Goal: Task Accomplishment & Management: Complete application form

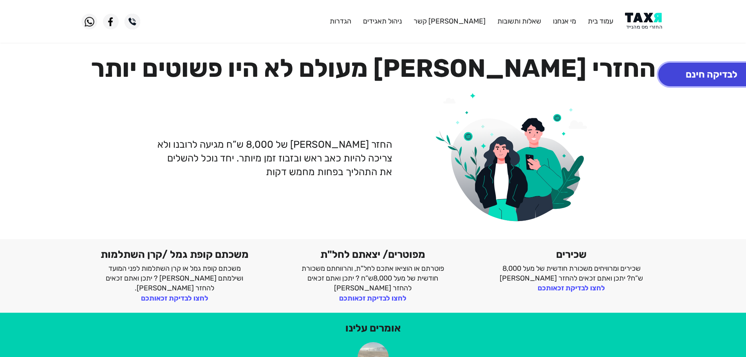
click at [717, 72] on button "לבדיקה חינם" at bounding box center [711, 75] width 107 height 24
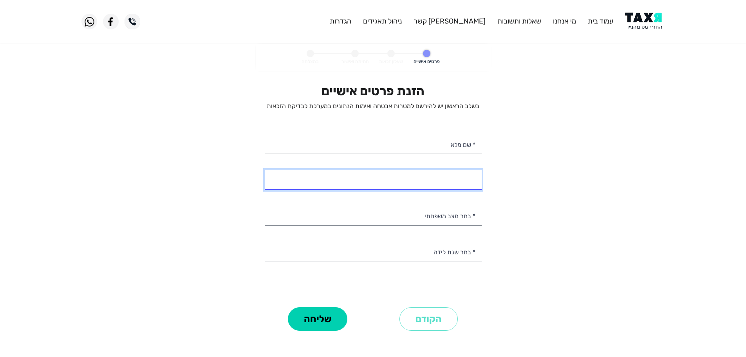
click at [450, 179] on input "* מספר טלפון" at bounding box center [373, 180] width 217 height 20
select select
type input "050-7645388"
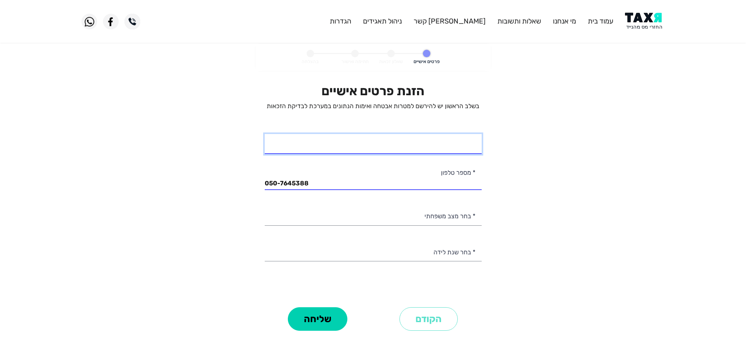
click at [454, 147] on input "* שם מלא" at bounding box center [373, 144] width 217 height 20
click at [456, 148] on input "[PERSON_NAME]" at bounding box center [373, 144] width 217 height 20
type input "[PERSON_NAME]"
click at [537, 191] on personal-details "פרטים אישיים שאלון זכאות חתימה ואישור בהצלחה הזנת פרטים אישיים בשלב הראשון יש ל…" at bounding box center [373, 199] width 746 height 311
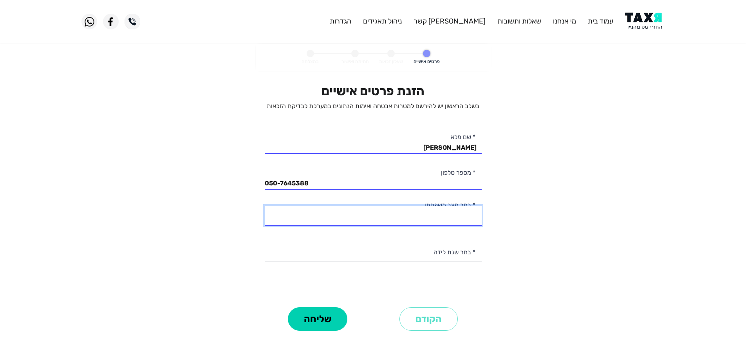
click at [456, 222] on select "רווק/ה נשוי/[PERSON_NAME]/ה אלמן/נה" at bounding box center [373, 216] width 217 height 20
select select "4: Widow"
click at [265, 206] on select "רווק/ה נשוי/[PERSON_NAME]/ה אלמן/נה" at bounding box center [373, 216] width 217 height 20
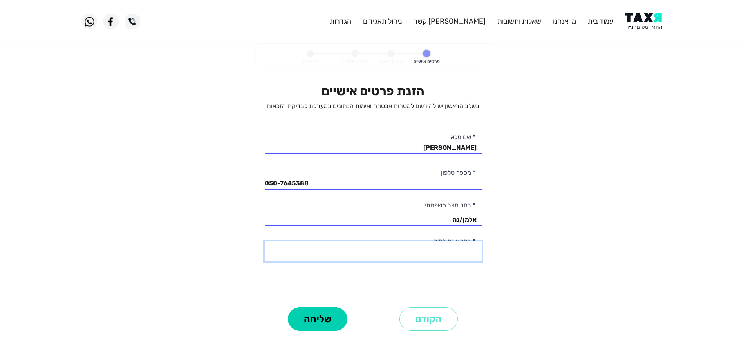
click at [462, 255] on select "2003 2002 2001 2000 1999 1998 1997 1996 1995 1994 1993 1992 1991 1990 1989 1988…" at bounding box center [373, 251] width 217 height 20
click at [427, 246] on select "2003 2002 2001 2000 1999 1998 1997 1996 1995 1994 1993 1992 1991 1990 1989 1988…" at bounding box center [373, 251] width 217 height 20
click at [427, 251] on select "2003 2002 2001 2000 1999 1998 1997 1996 1995 1994 1993 1992 1991 1990 1989 1988…" at bounding box center [373, 251] width 217 height 20
click at [427, 254] on select "2003 2002 2001 2000 1999 1998 1997 1996 1995 1994 1993 1992 1991 1990 1989 1988…" at bounding box center [373, 251] width 217 height 20
click at [439, 253] on select "2003 2002 2001 2000 1999 1998 1997 1996 1995 1994 1993 1992 1991 1990 1989 1988…" at bounding box center [373, 251] width 217 height 20
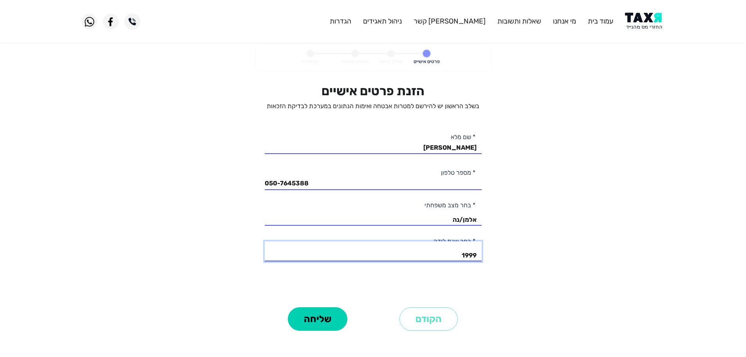
select select "49: 1955"
click at [265, 241] on select "2003 2002 2001 2000 1999 1998 1997 1996 1995 1994 1993 1992 1991 1990 1989 1988…" at bounding box center [373, 251] width 217 height 20
click at [309, 323] on button "שליחה" at bounding box center [318, 319] width 60 height 24
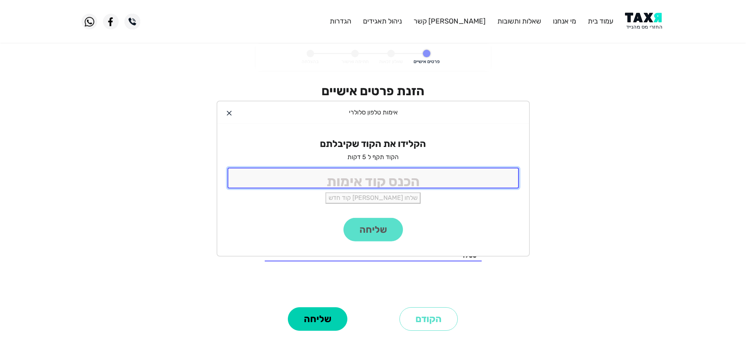
click at [362, 184] on input "tel" at bounding box center [373, 178] width 291 height 21
type input "9988"
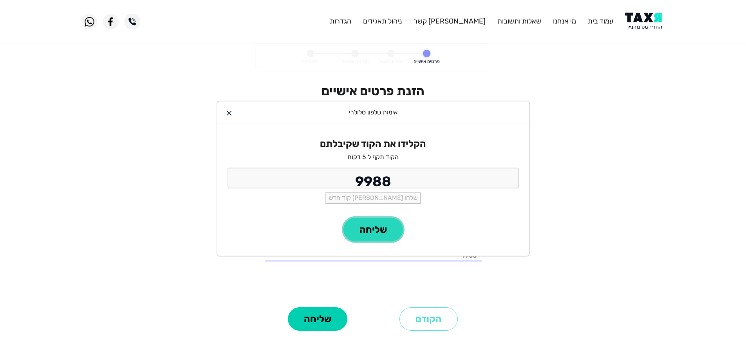
click at [389, 239] on button "שליחה" at bounding box center [374, 230] width 60 height 24
